Goal: Information Seeking & Learning: Learn about a topic

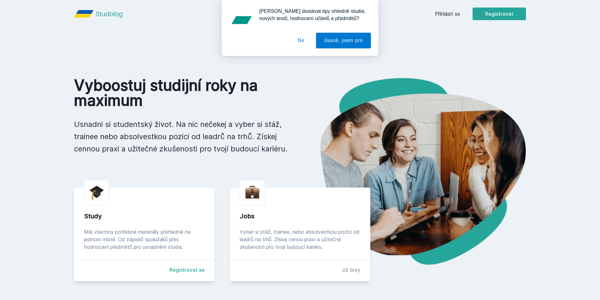
click at [452, 20] on div "[PERSON_NAME] dostávat tipy ohledně studia, nových testů, hodnocení učitelů a p…" at bounding box center [300, 28] width 600 height 56
click at [450, 16] on div "[PERSON_NAME] dostávat tipy ohledně studia, nových testů, hodnocení učitelů a p…" at bounding box center [300, 28] width 600 height 56
click at [448, 13] on div "[PERSON_NAME] dostávat tipy ohledně studia, nových testů, hodnocení učitelů a p…" at bounding box center [300, 28] width 600 height 56
click at [311, 43] on button "Ne" at bounding box center [301, 41] width 23 height 16
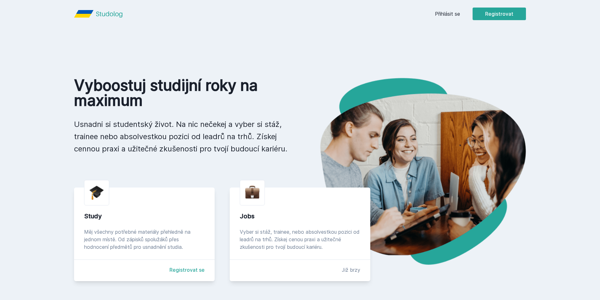
click at [454, 14] on link "Přihlásit se" at bounding box center [447, 14] width 25 height 8
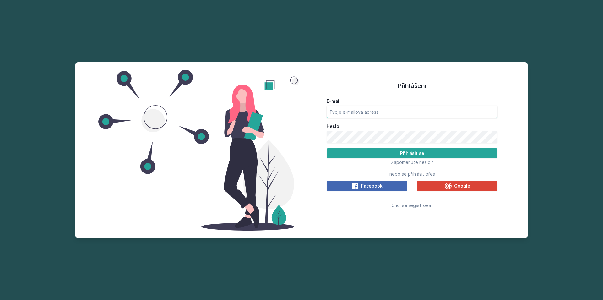
click at [345, 115] on input "E-mail" at bounding box center [412, 112] width 171 height 13
click at [410, 118] on input "AdamSimajchl23@email.c" at bounding box center [412, 112] width 171 height 13
type input "[EMAIL_ADDRESS][DOMAIN_NAME]"
click at [327, 148] on button "Přihlásit se" at bounding box center [412, 153] width 171 height 10
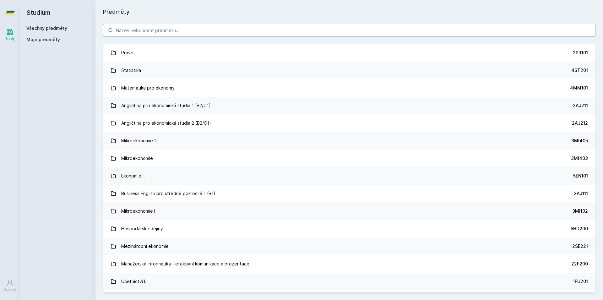
click at [178, 32] on input "search" at bounding box center [349, 30] width 492 height 13
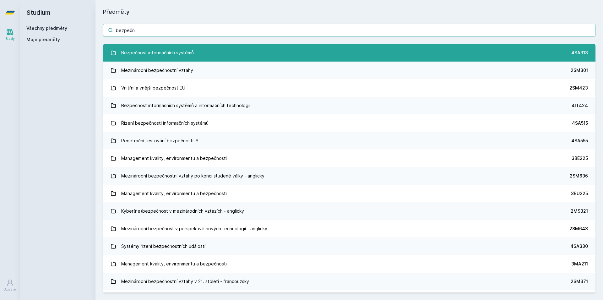
type input "bezpečn"
click at [184, 45] on link "Bezpečnost informačních systémů 4SA313" at bounding box center [349, 53] width 492 height 18
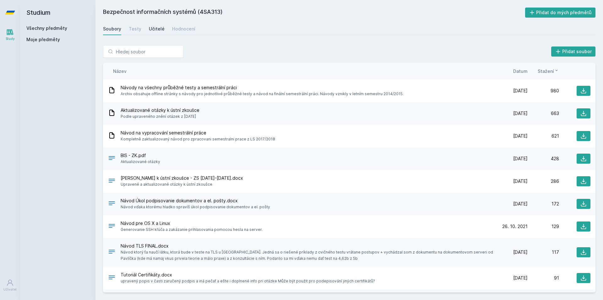
click at [160, 28] on div "Učitelé" at bounding box center [157, 29] width 16 height 6
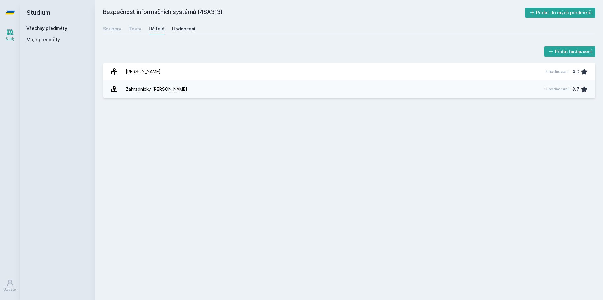
click at [183, 32] on div "Hodnocení" at bounding box center [183, 29] width 23 height 6
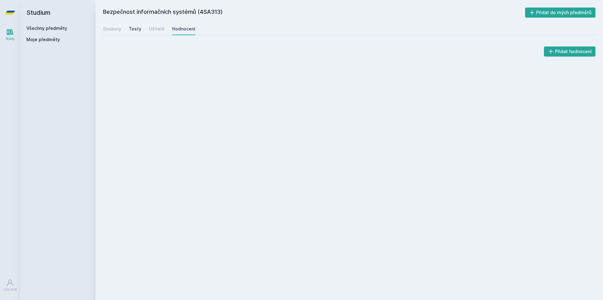
click at [129, 27] on div "Testy" at bounding box center [135, 29] width 13 height 6
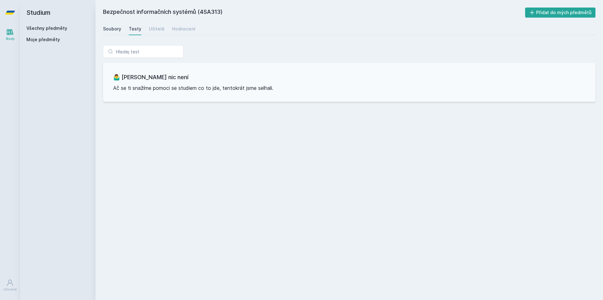
click at [115, 30] on div "Soubory" at bounding box center [112, 29] width 18 height 6
